Goal: Find specific page/section: Find specific page/section

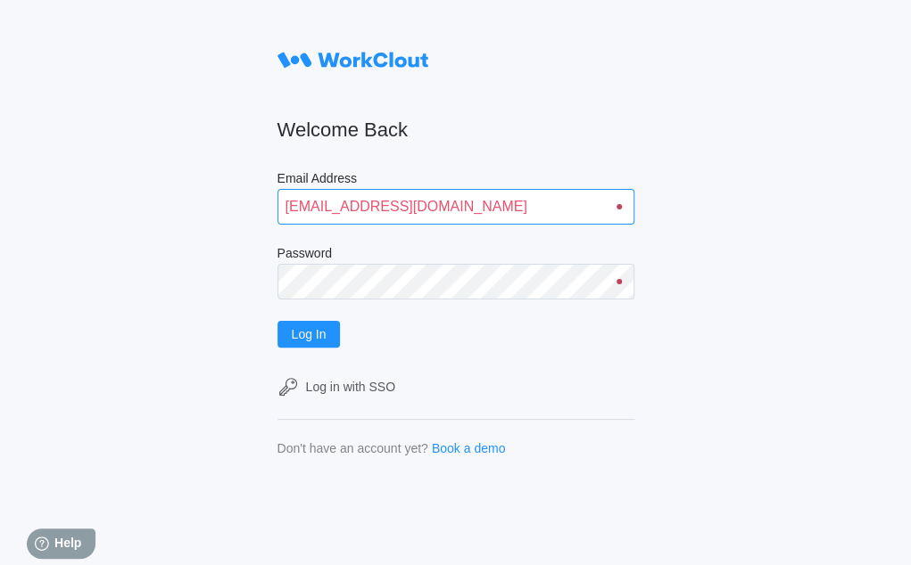
type input "[EMAIL_ADDRESS][DOMAIN_NAME]"
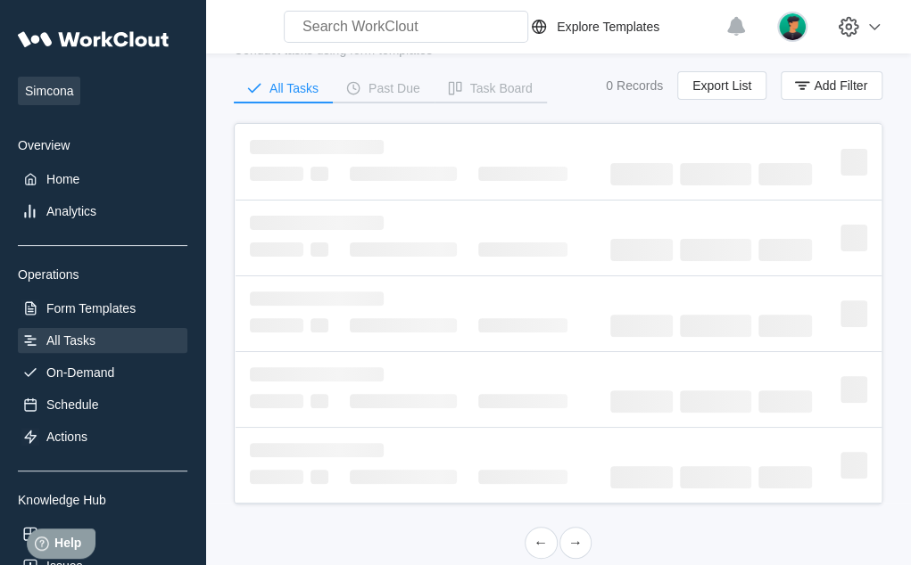
scroll to position [742, 0]
